Goal: Information Seeking & Learning: Learn about a topic

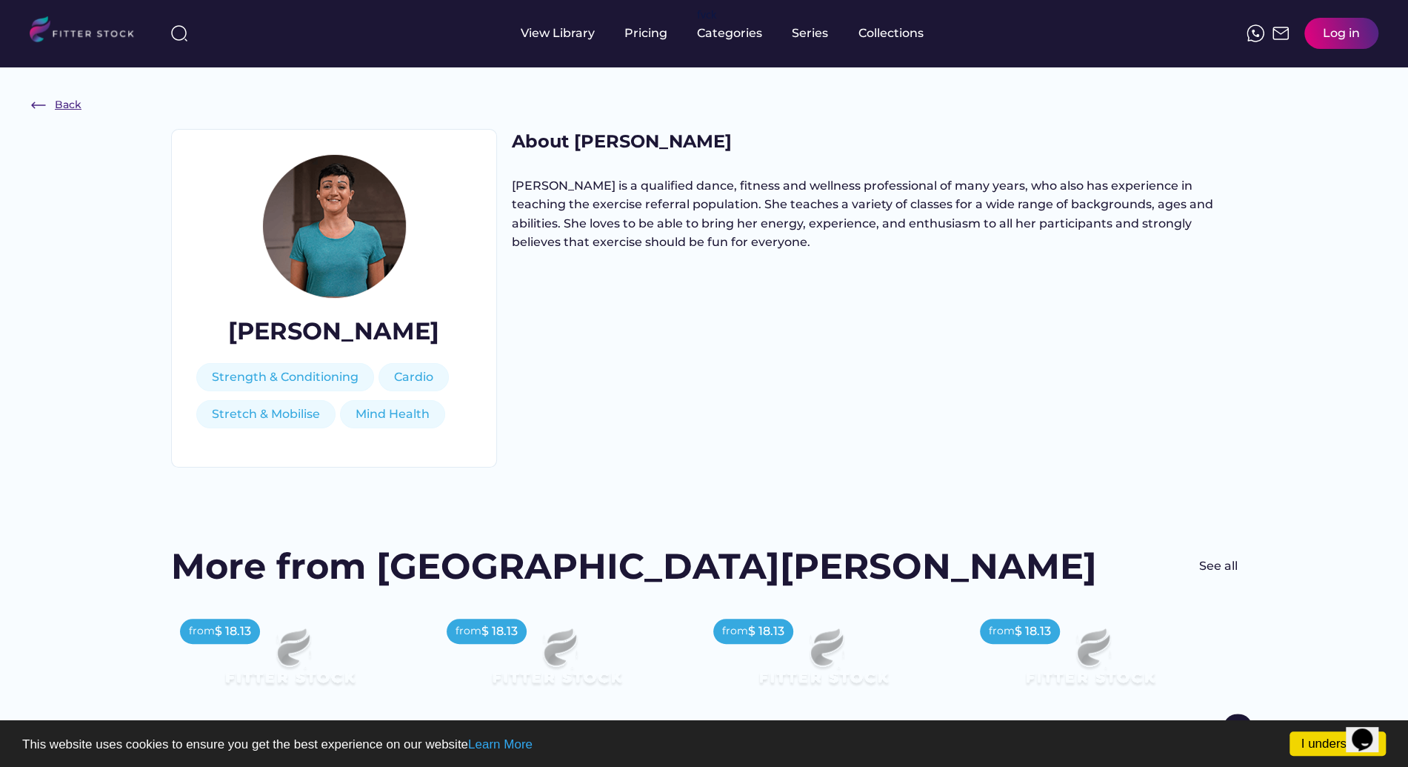
click at [33, 104] on img at bounding box center [39, 105] width 18 height 18
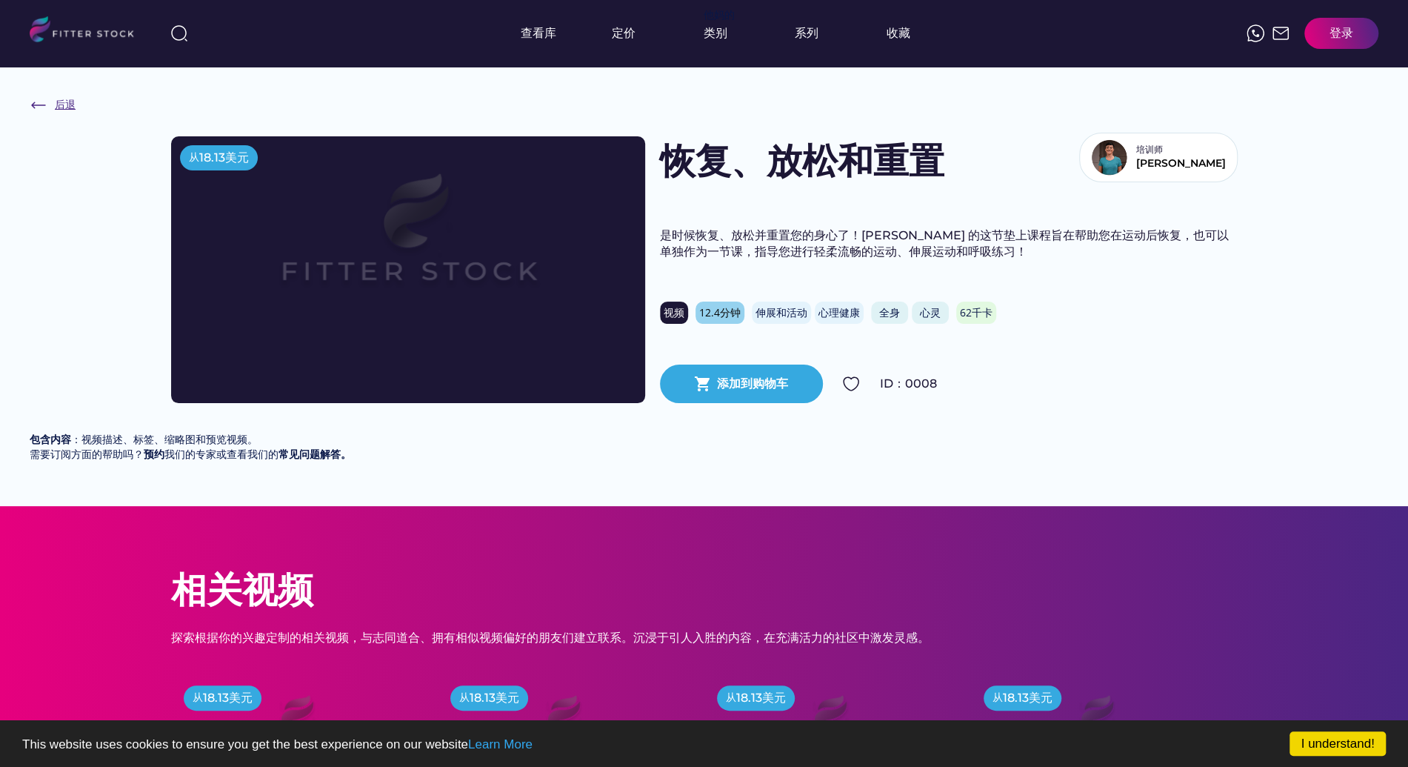
click at [47, 107] on div "后退" at bounding box center [56, 105] width 52 height 18
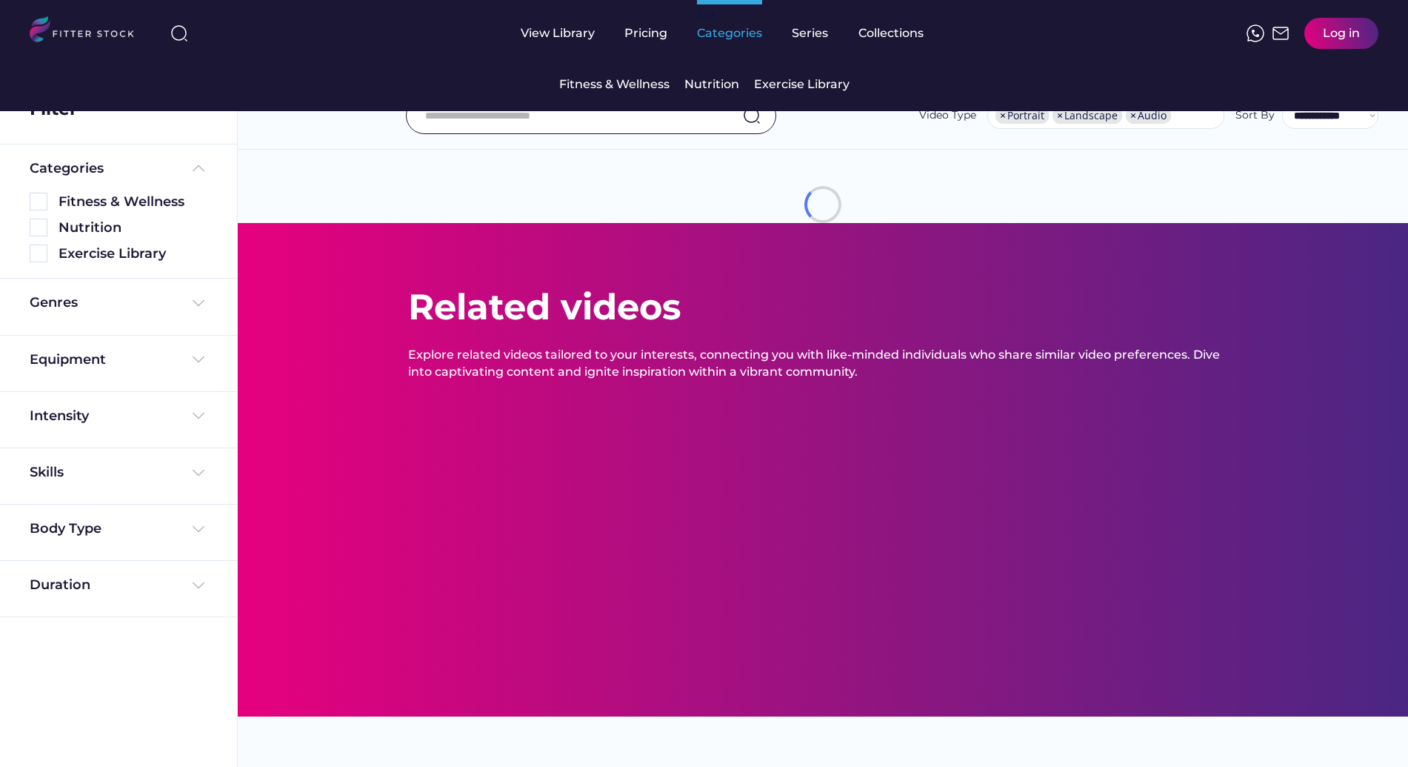
select select "**********"
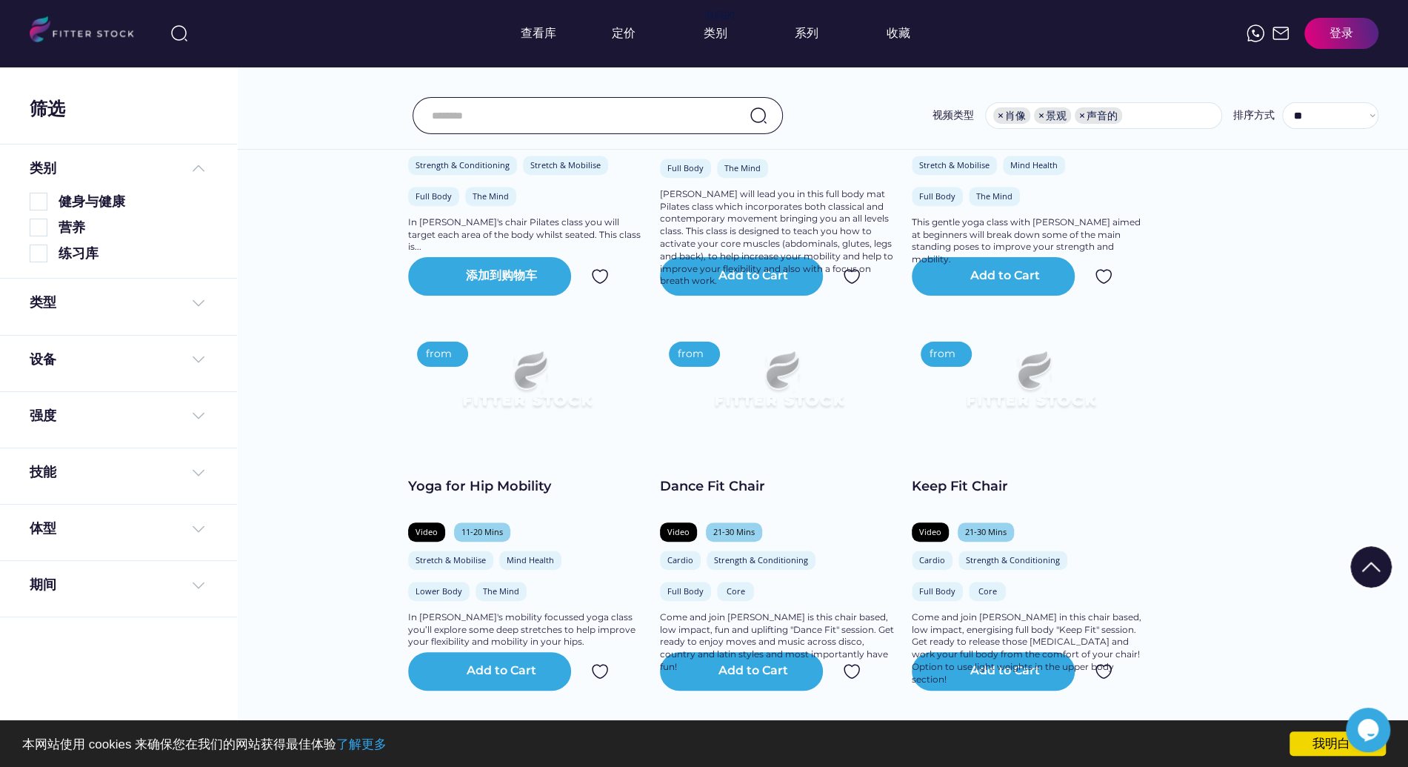
scroll to position [8897, 0]
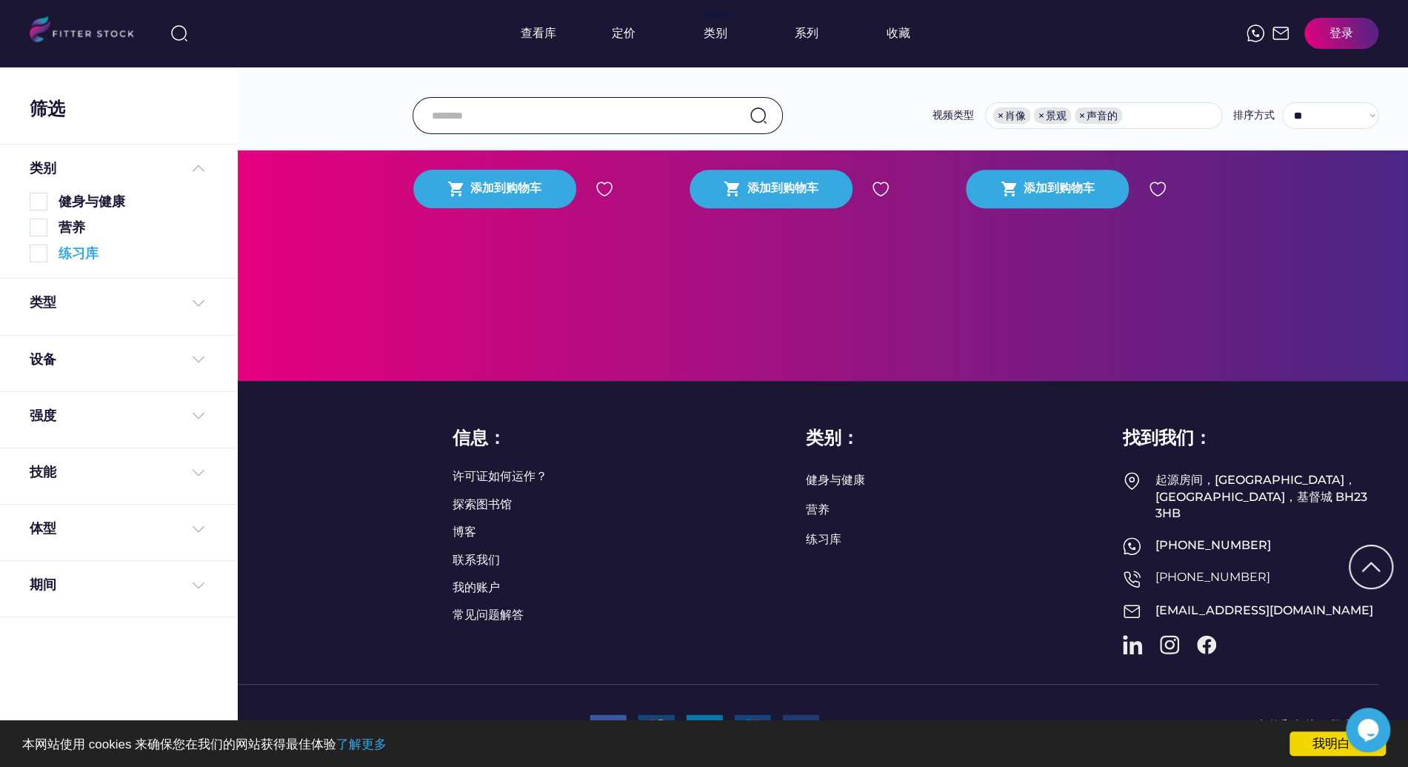
click at [39, 258] on img at bounding box center [39, 253] width 18 height 18
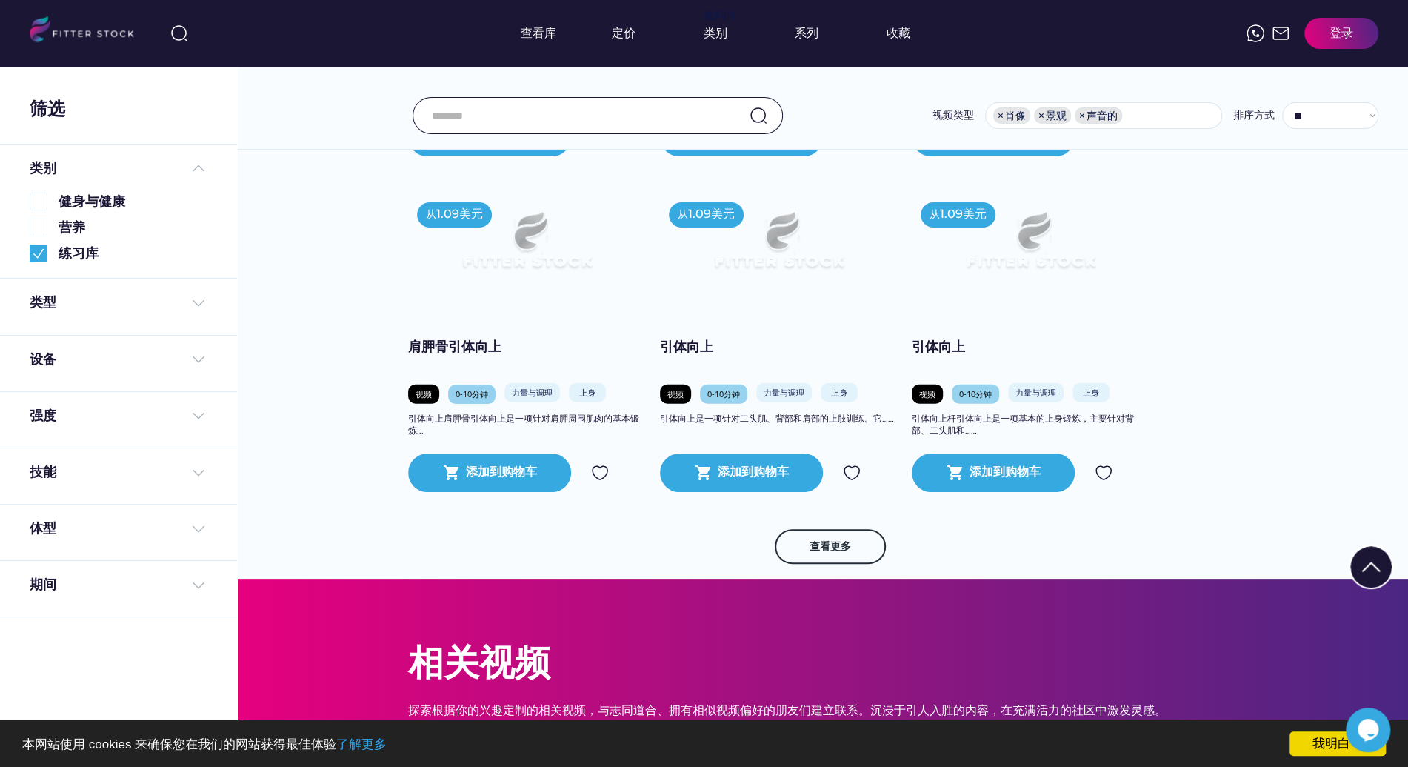
scroll to position [2293, 0]
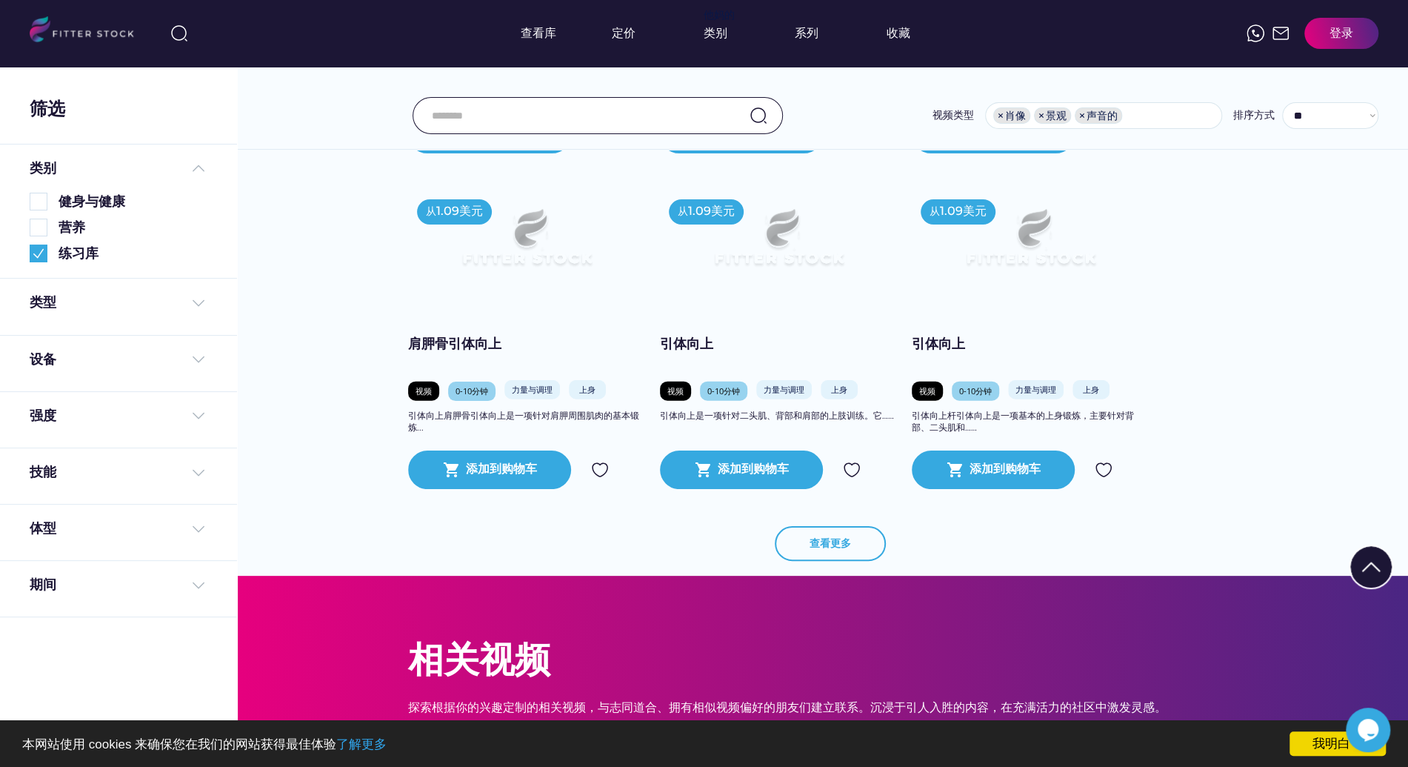
click at [814, 539] on font "查看更多" at bounding box center [830, 542] width 41 height 13
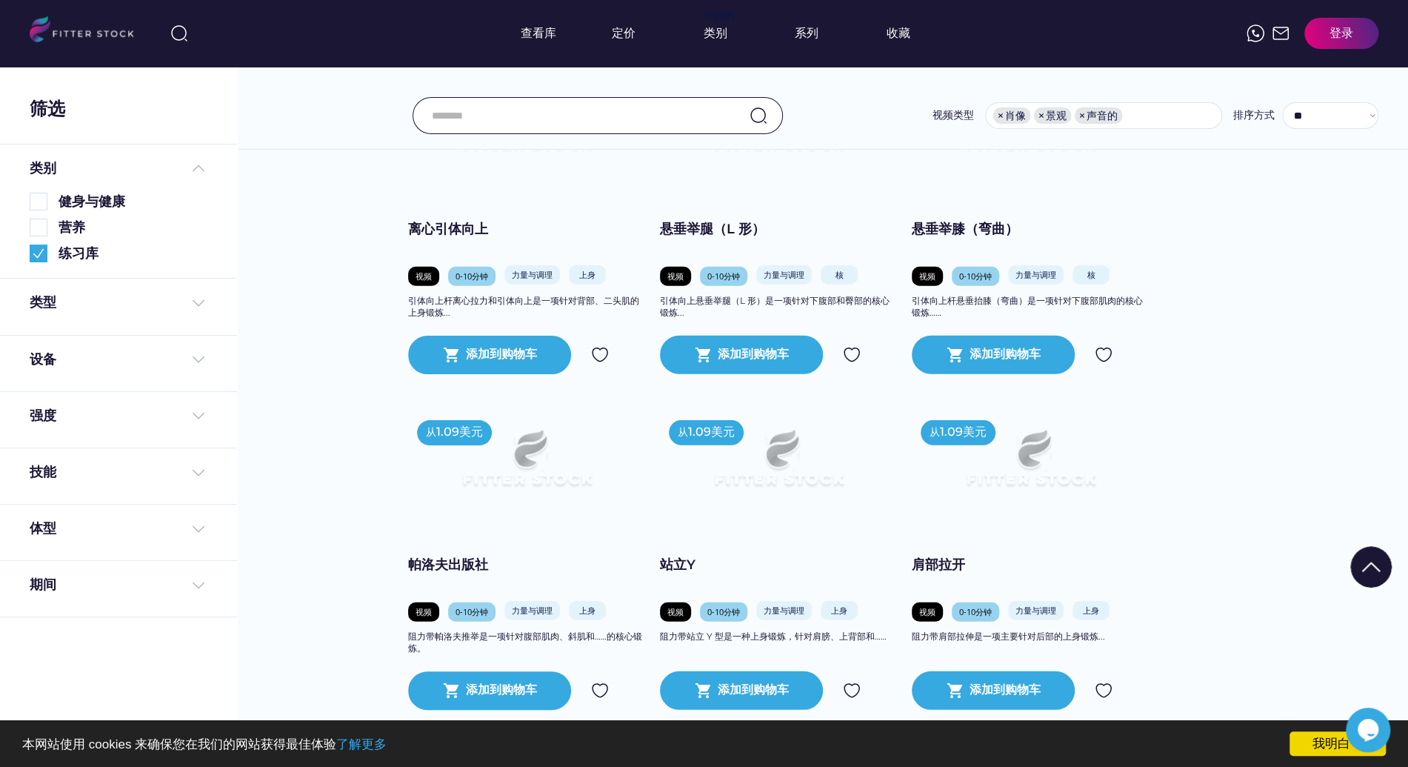
scroll to position [2774, 0]
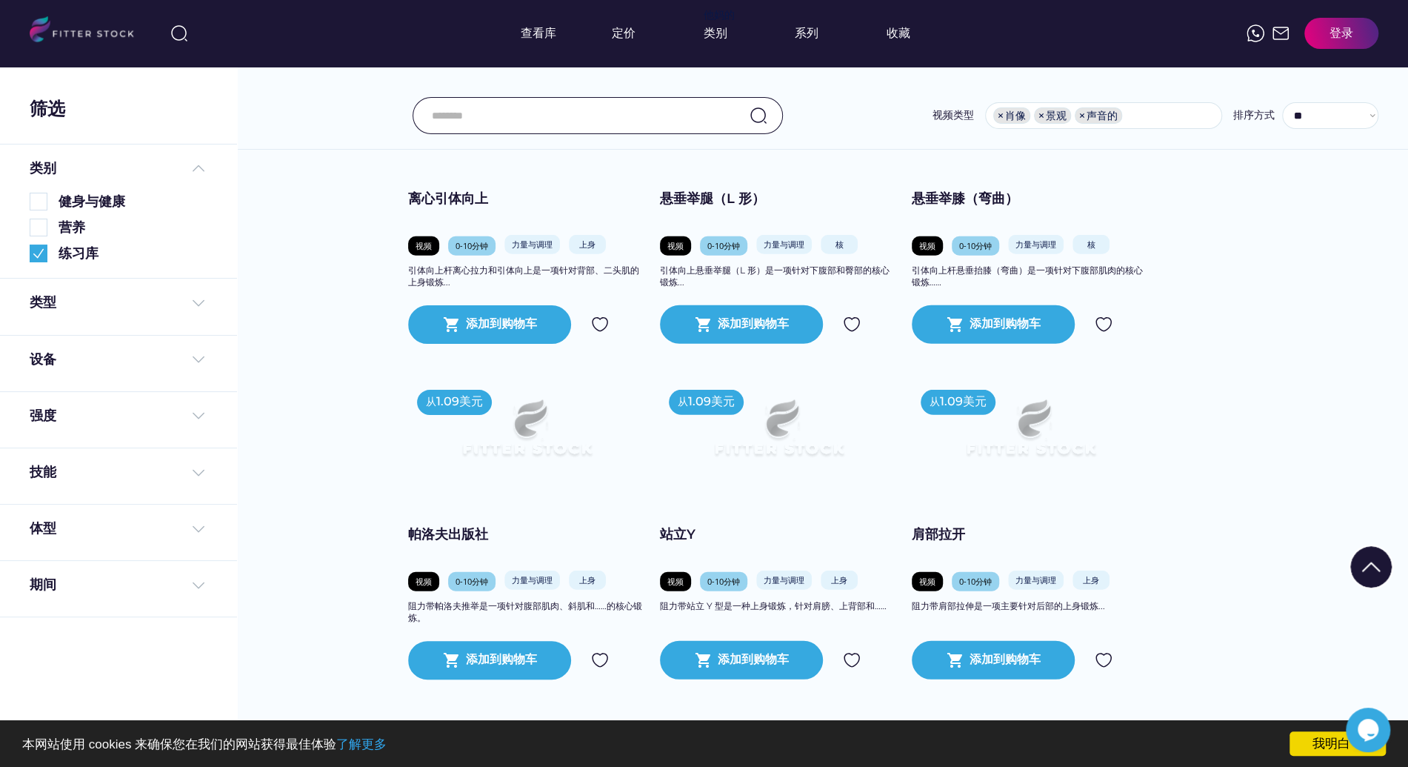
click at [1006, 458] on img at bounding box center [1030, 434] width 190 height 107
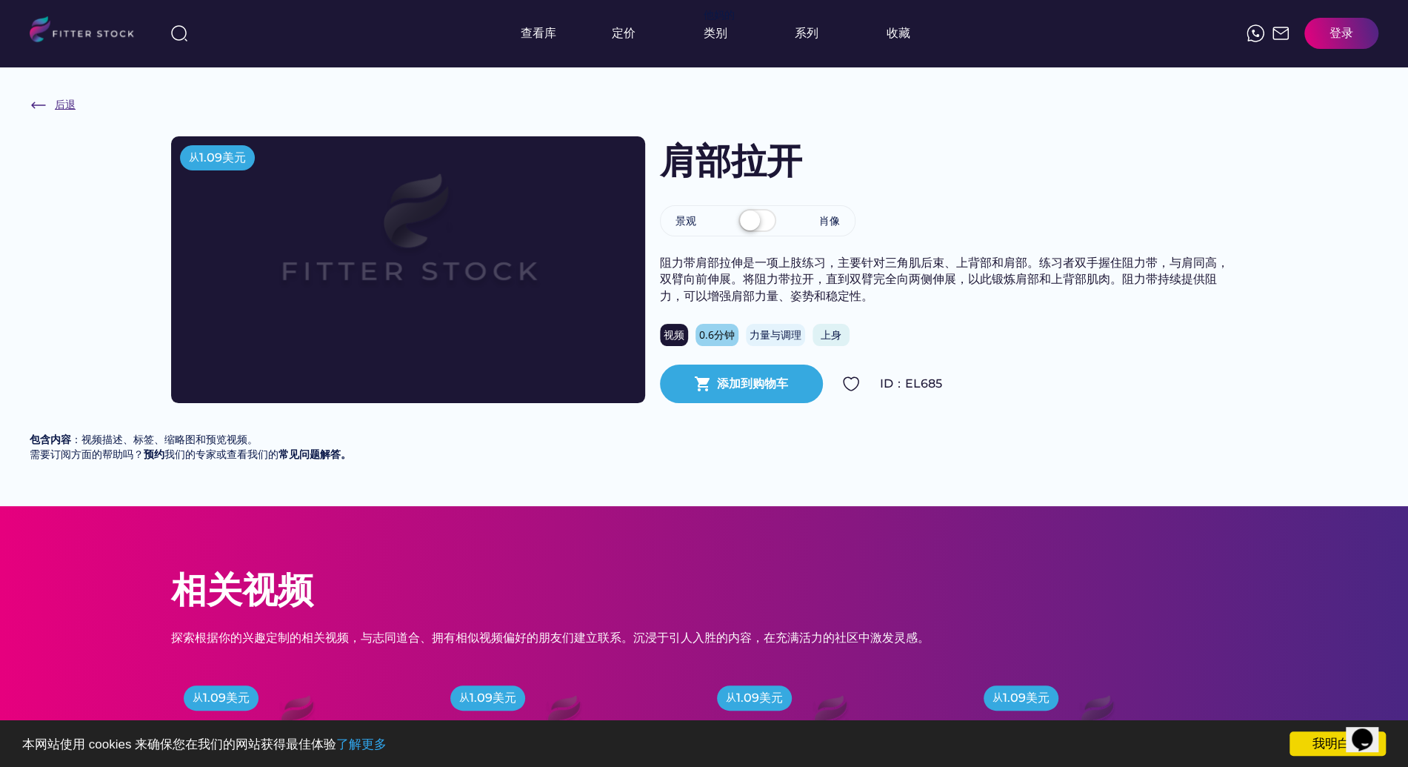
click at [32, 110] on img at bounding box center [39, 105] width 18 height 18
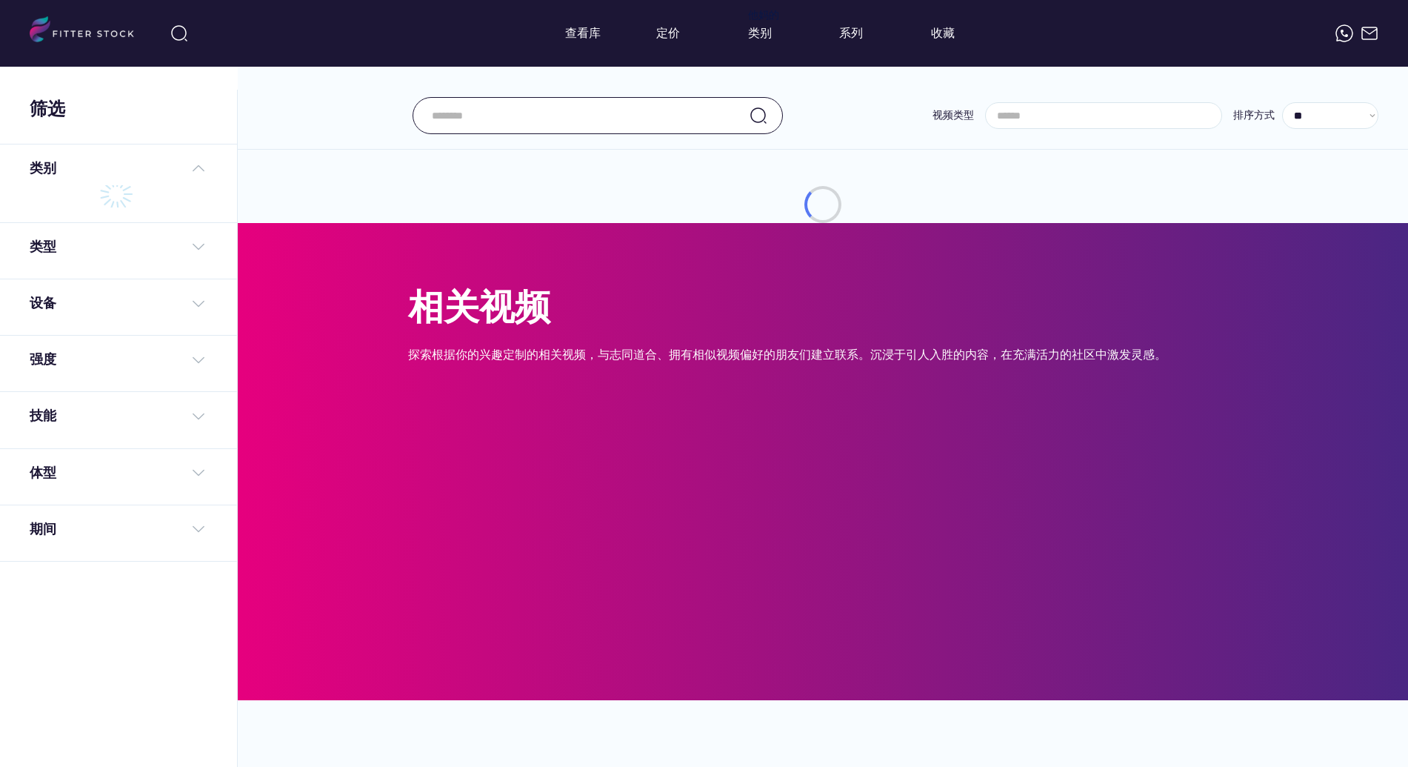
select select "**********"
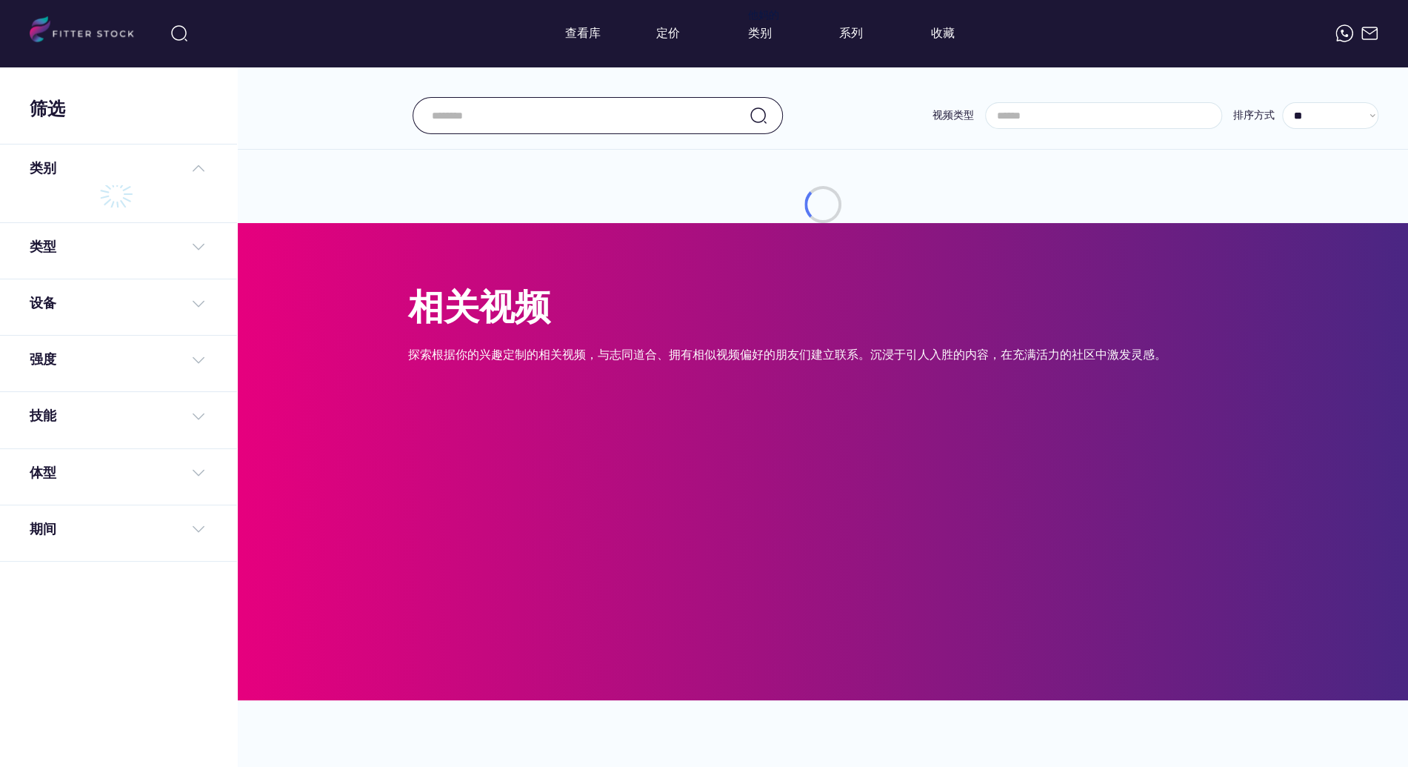
select select "**********"
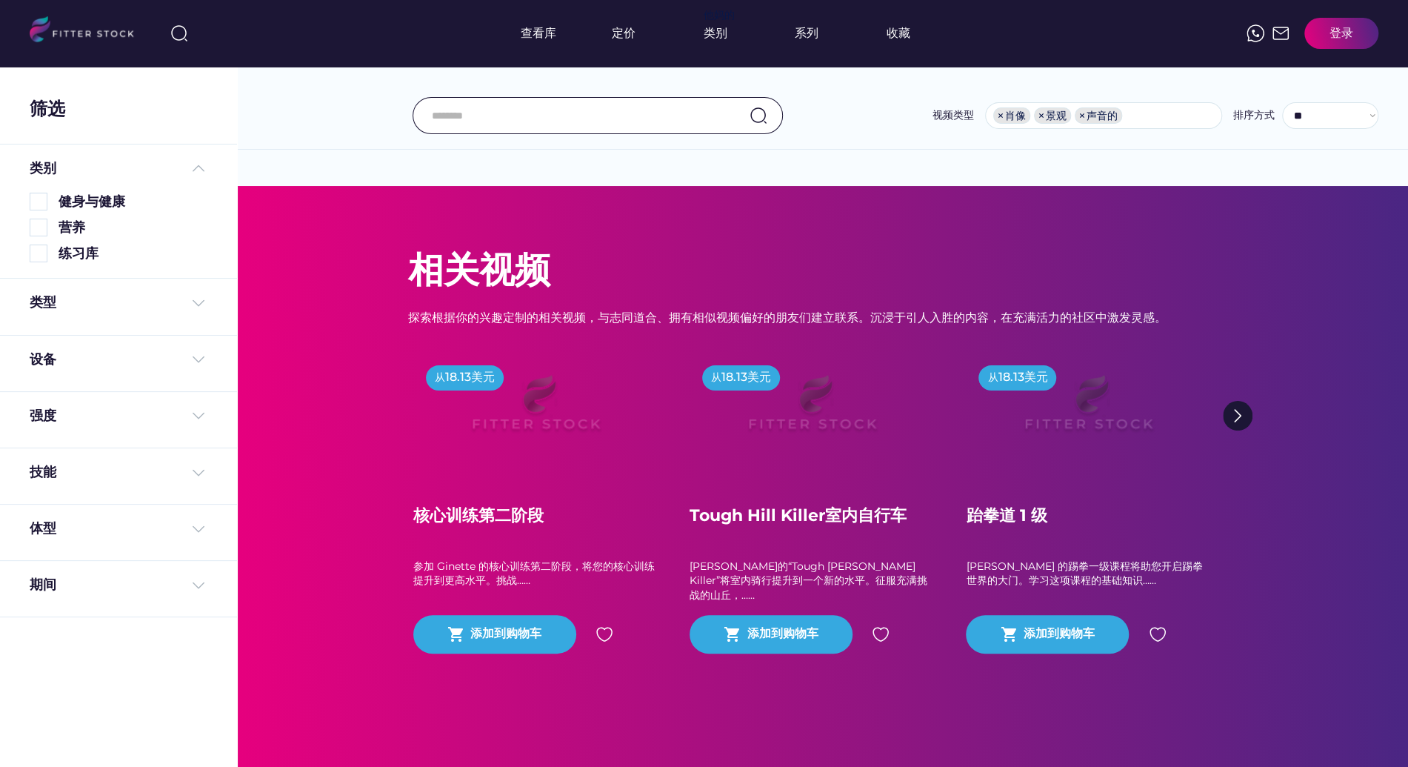
scroll to position [433, 0]
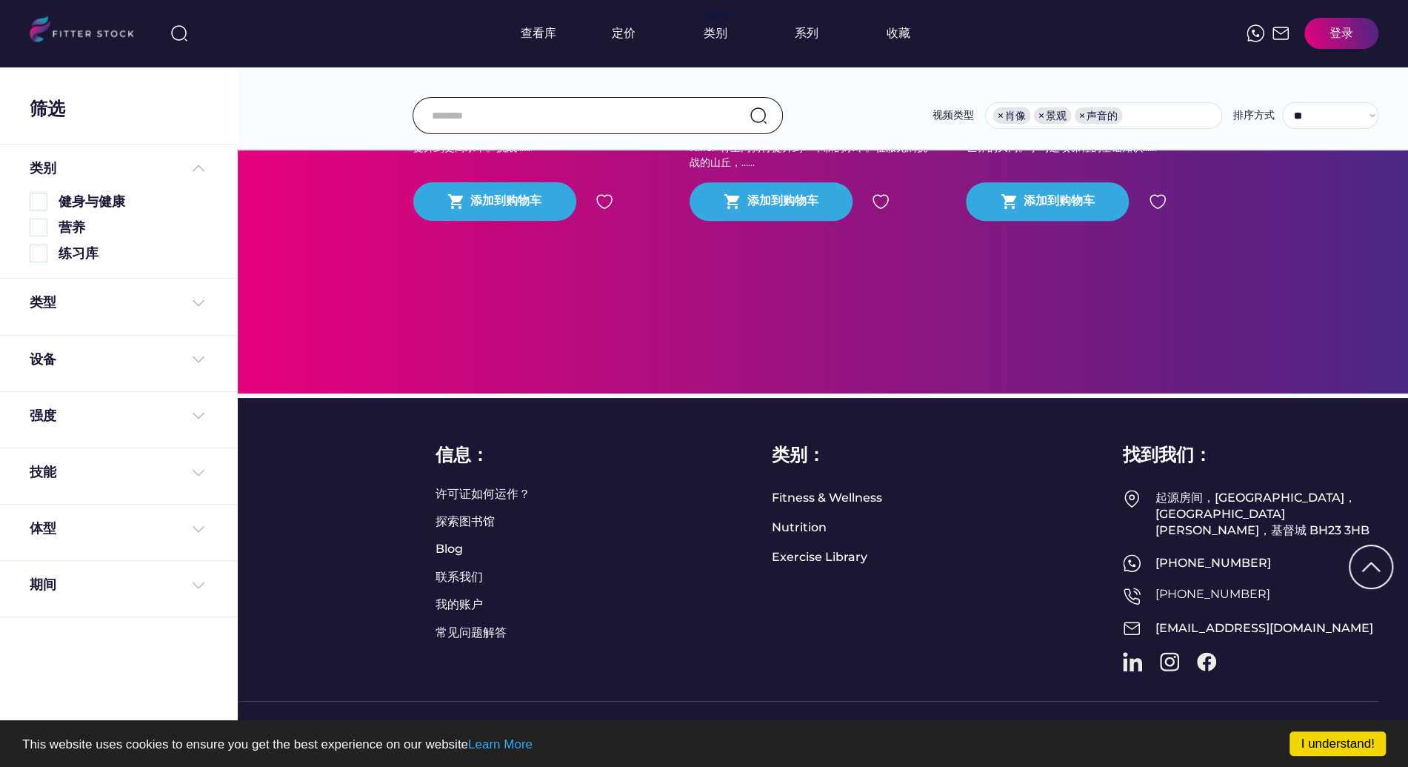
click at [39, 257] on img at bounding box center [39, 253] width 18 height 18
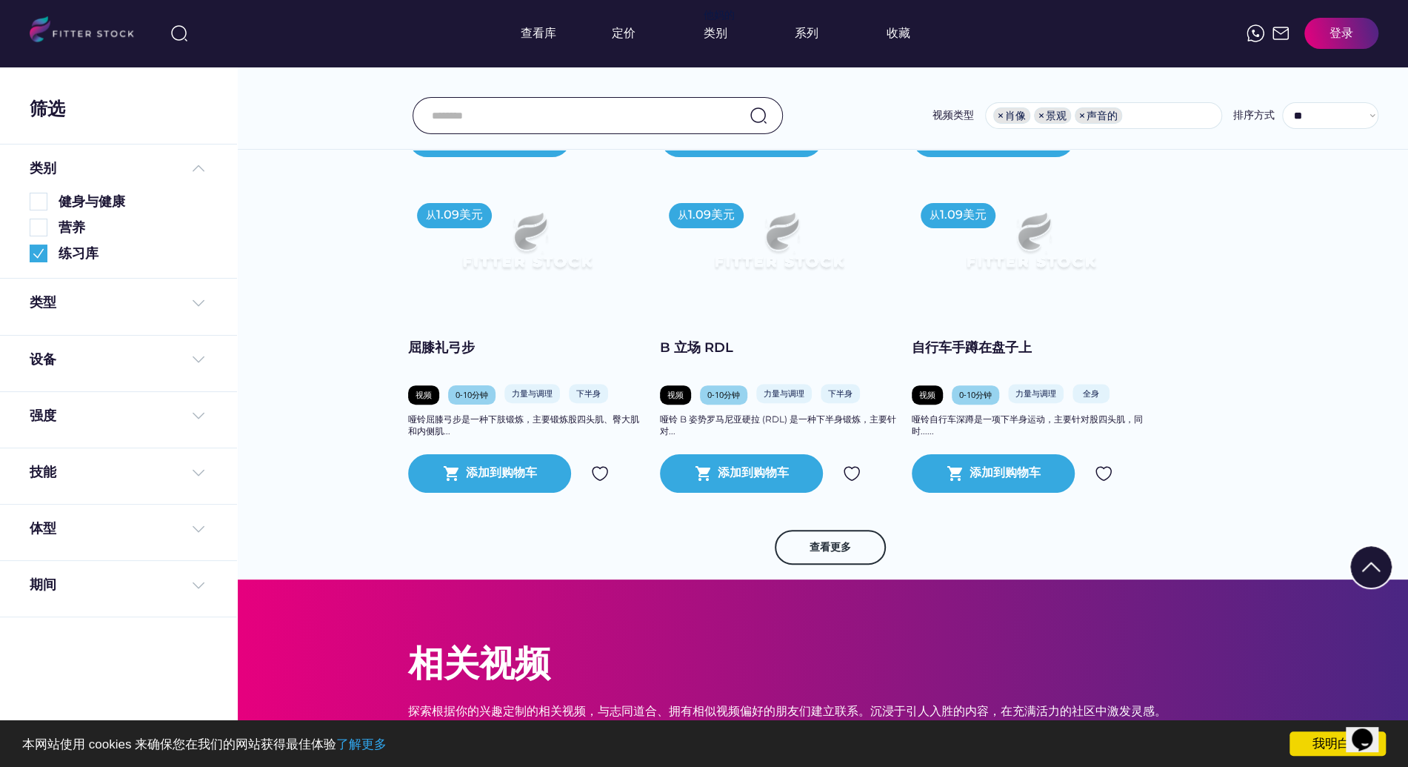
scroll to position [4639, 0]
click at [853, 545] on button "查看更多" at bounding box center [830, 547] width 111 height 36
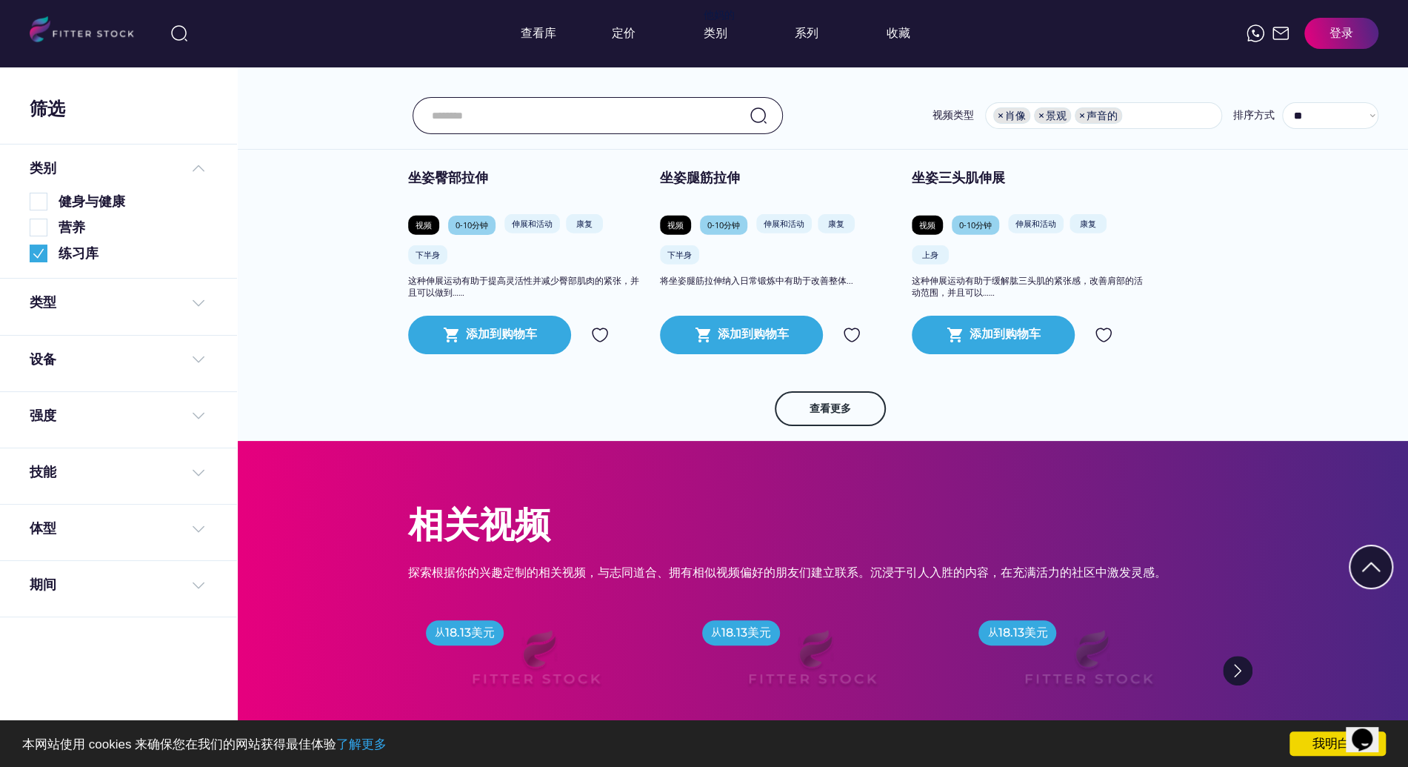
scroll to position [7274, 0]
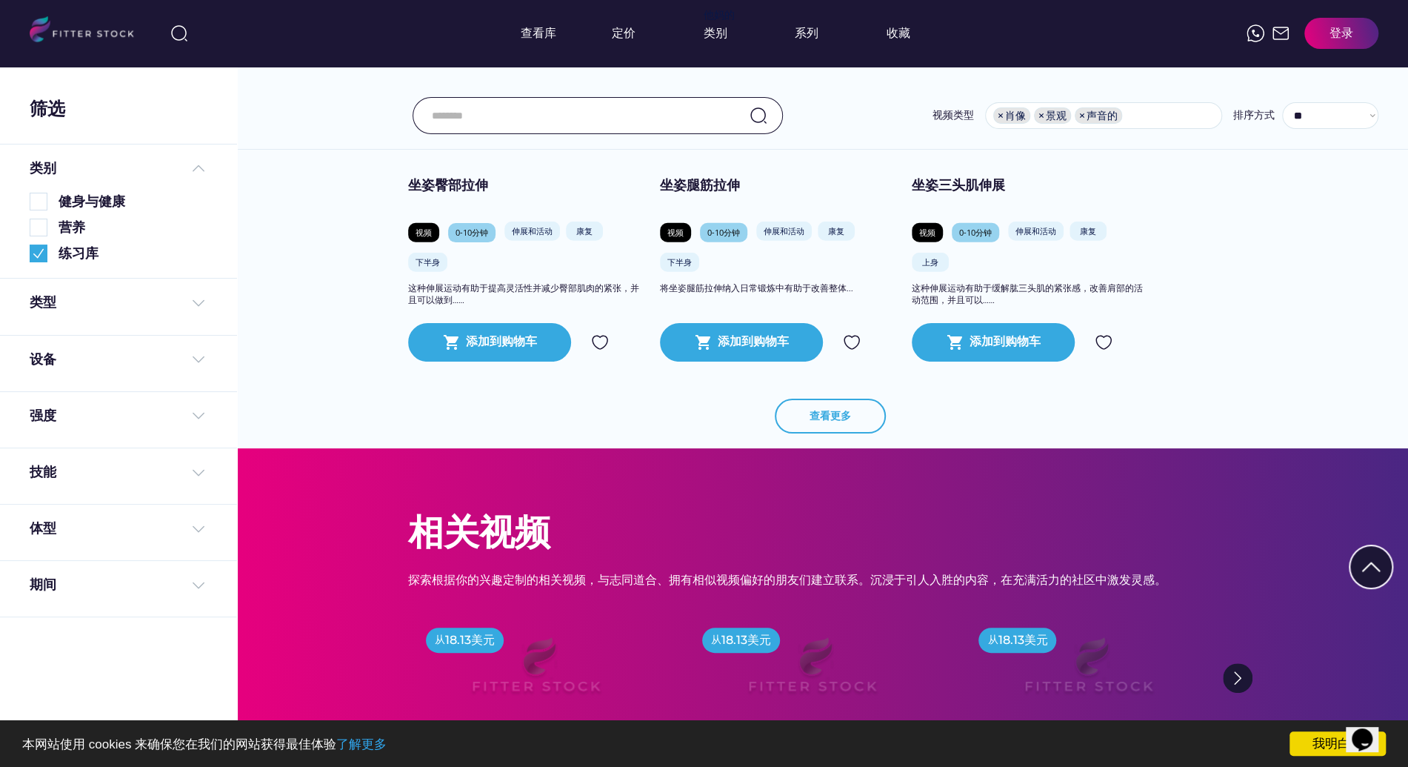
click at [846, 424] on button "查看更多" at bounding box center [830, 416] width 111 height 36
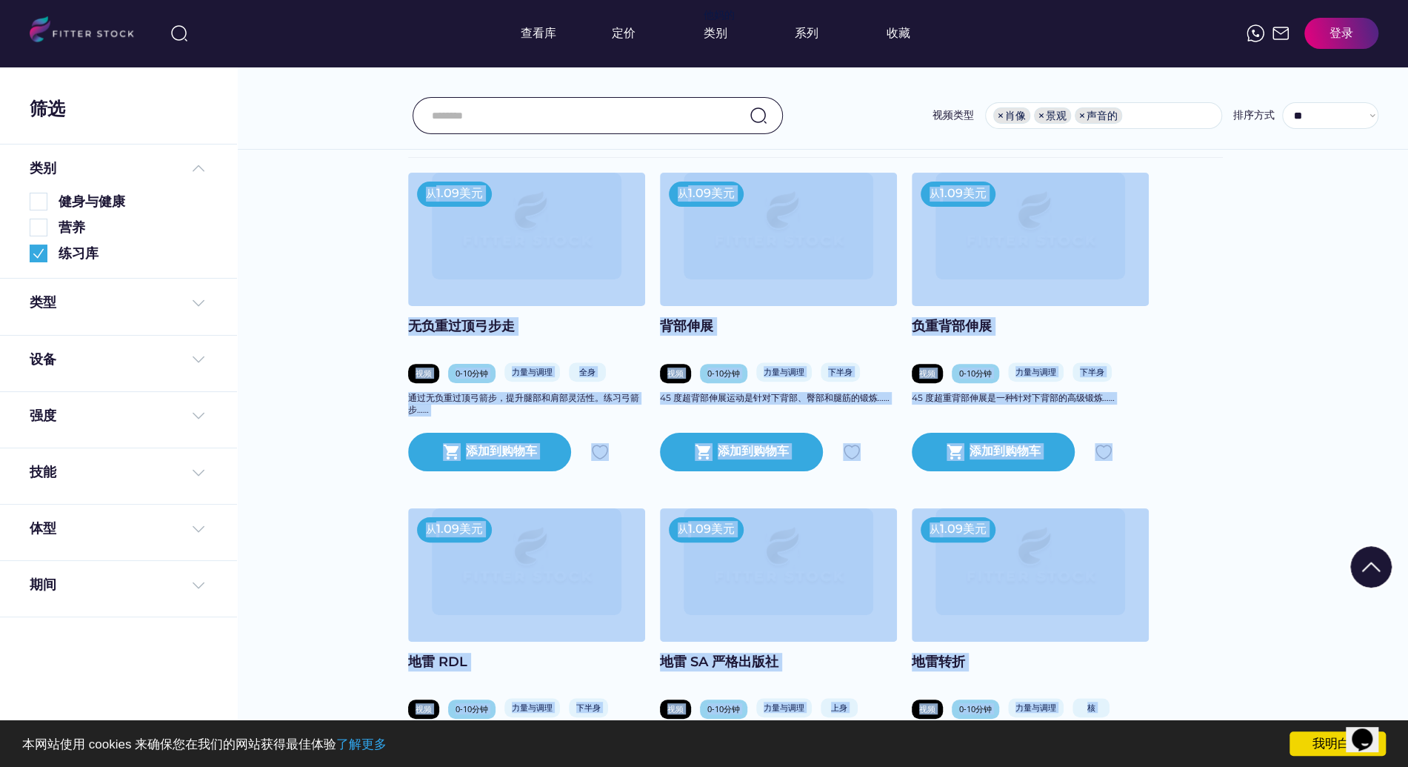
scroll to position [0, 0]
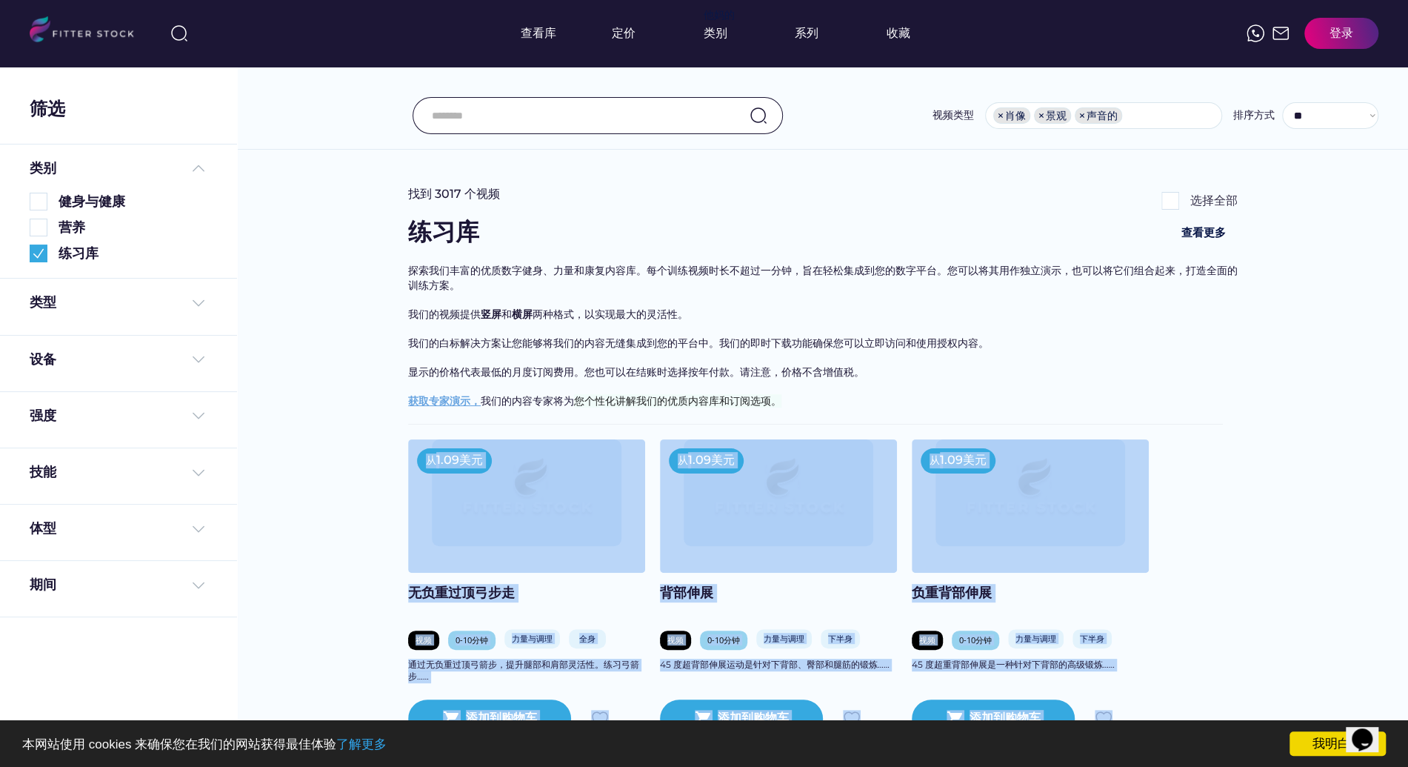
drag, startPoint x: 1223, startPoint y: 406, endPoint x: 377, endPoint y: 465, distance: 847.9
copy div "从 1.09美元 无负重过顶弓步走 视频 0-10分钟 力量与调理 全身 通过无负重过顶弓箭步，提升腿部和肩部灵活性。练习弓箭步…… shopping_car…"
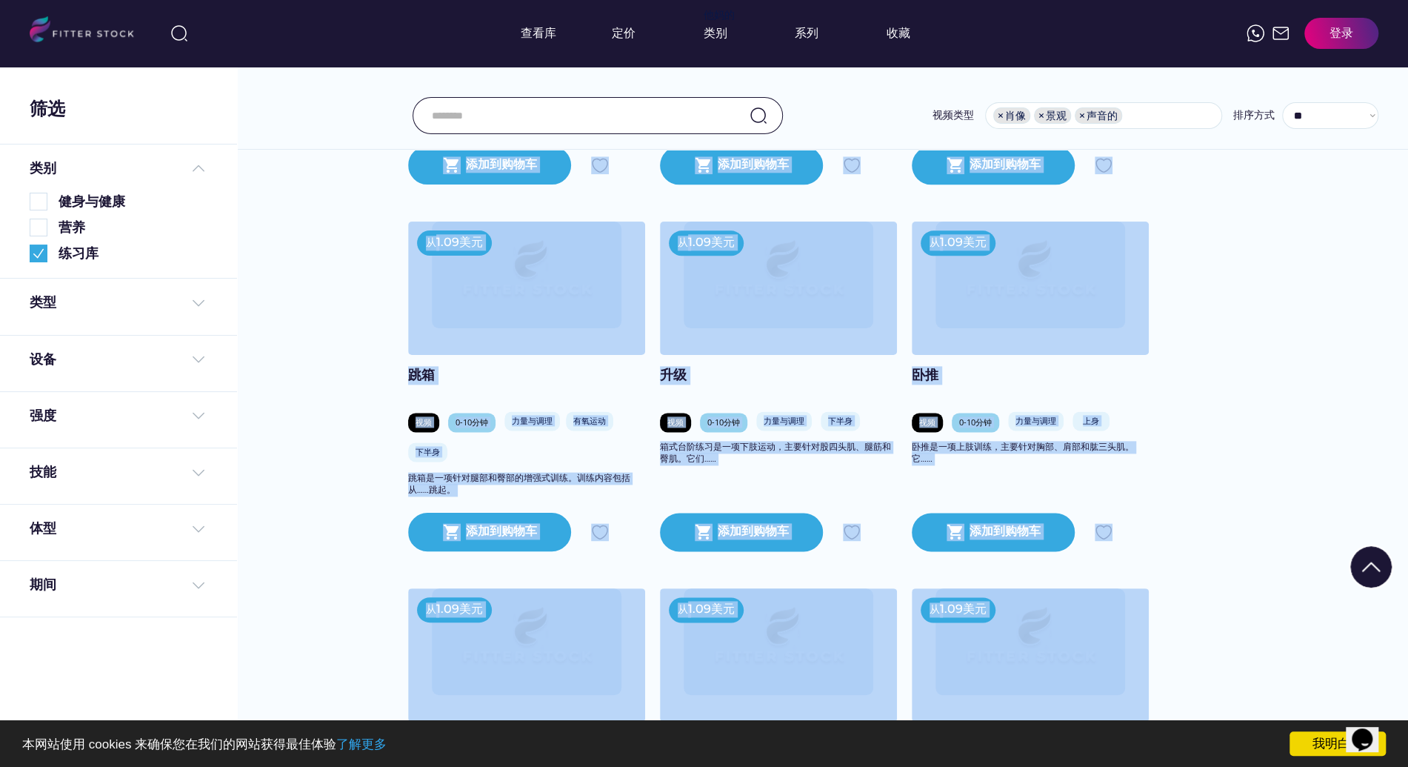
scroll to position [1237, 0]
